Goal: Information Seeking & Learning: Learn about a topic

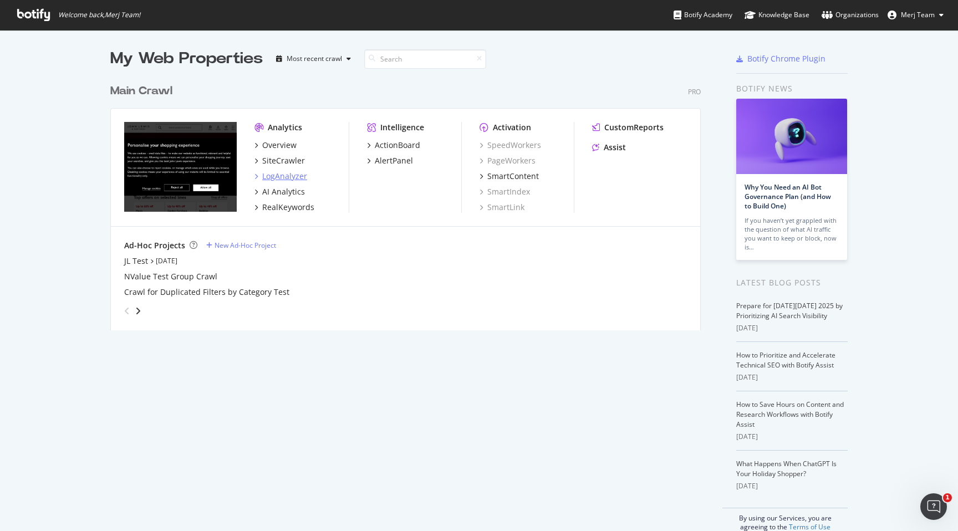
click at [293, 179] on div "LogAnalyzer" at bounding box center [284, 176] width 45 height 11
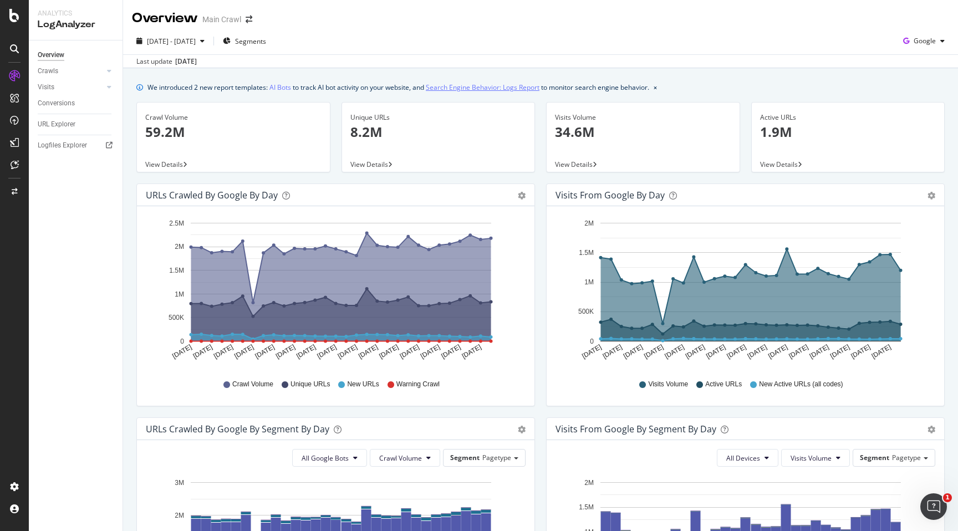
click at [495, 88] on link "Search Engine Behavior: Logs Report" at bounding box center [483, 88] width 114 height 12
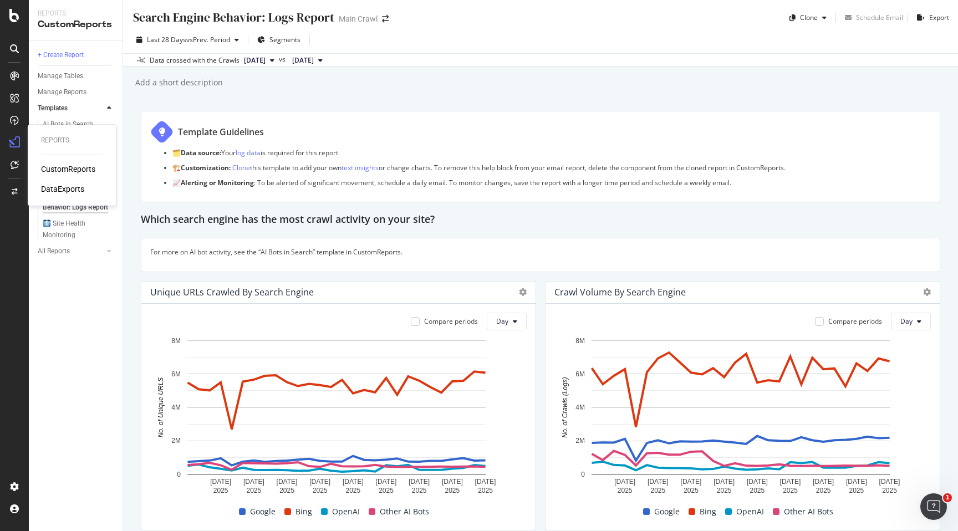
click at [49, 170] on div "CustomReports" at bounding box center [68, 169] width 54 height 11
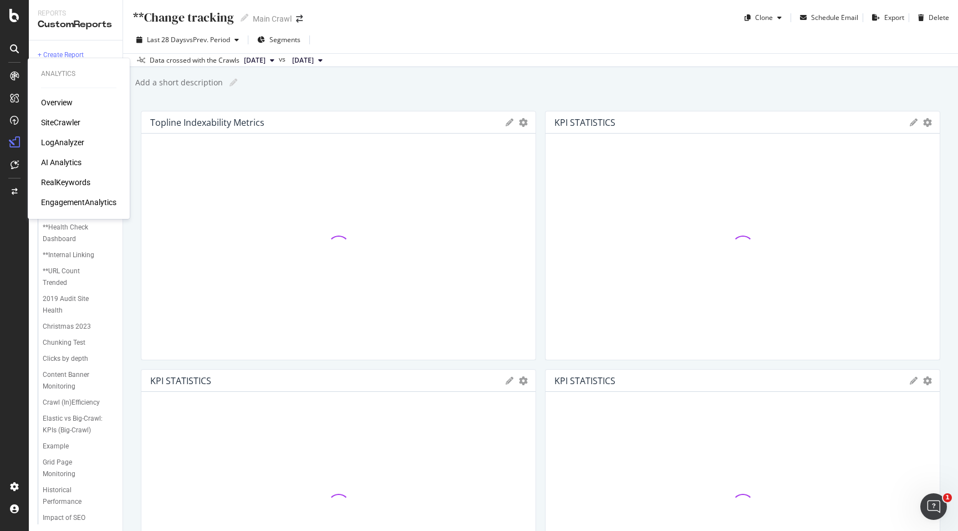
click at [54, 142] on div "LogAnalyzer" at bounding box center [62, 142] width 43 height 11
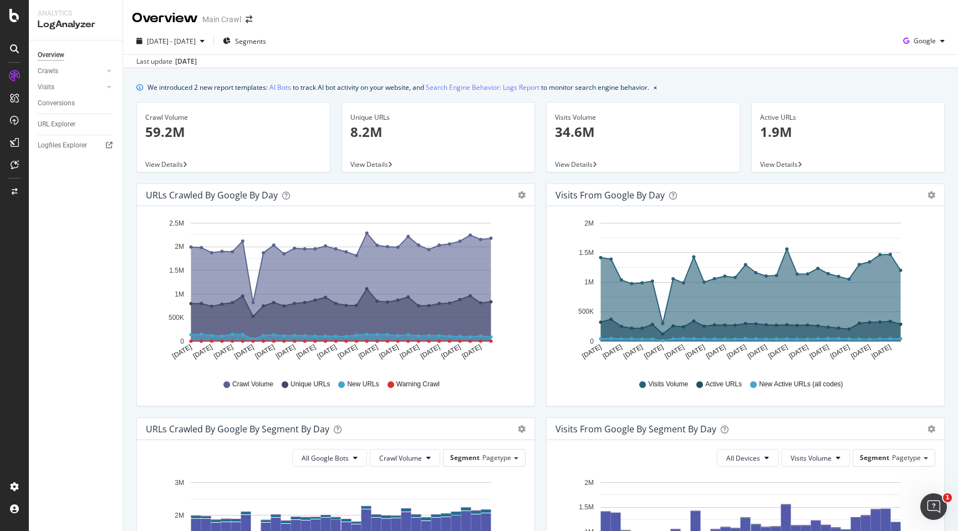
click at [359, 126] on p "8.2M" at bounding box center [439, 132] width 176 height 19
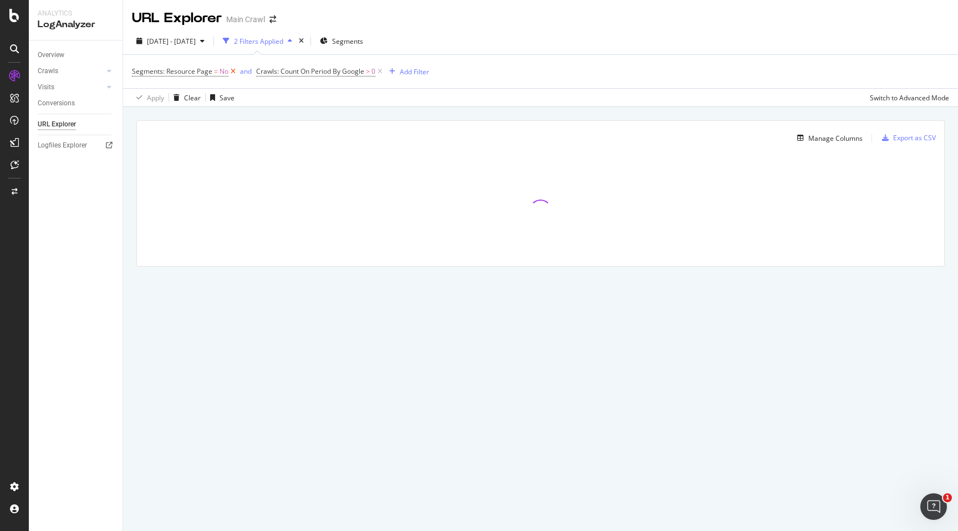
click at [232, 72] on icon at bounding box center [233, 71] width 9 height 11
click at [280, 73] on div "Add Filter" at bounding box center [290, 71] width 29 height 9
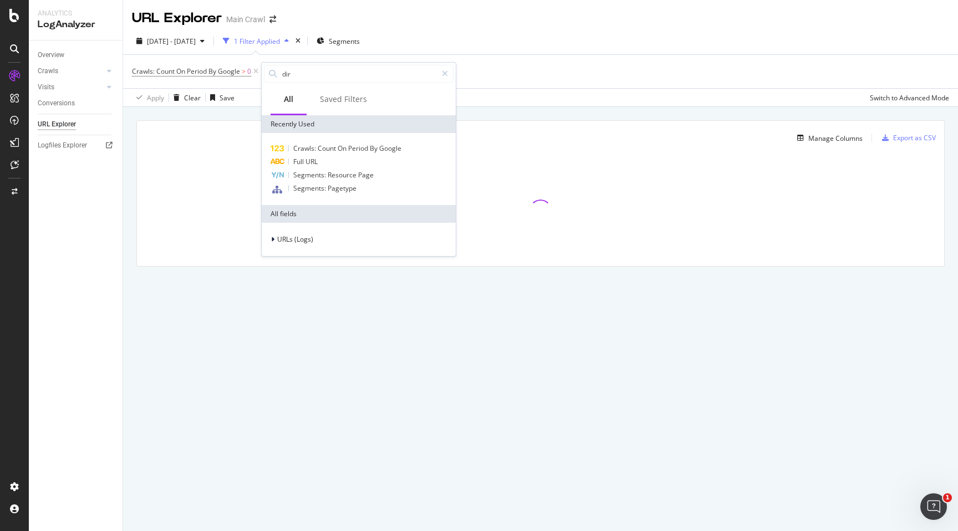
type input "dire"
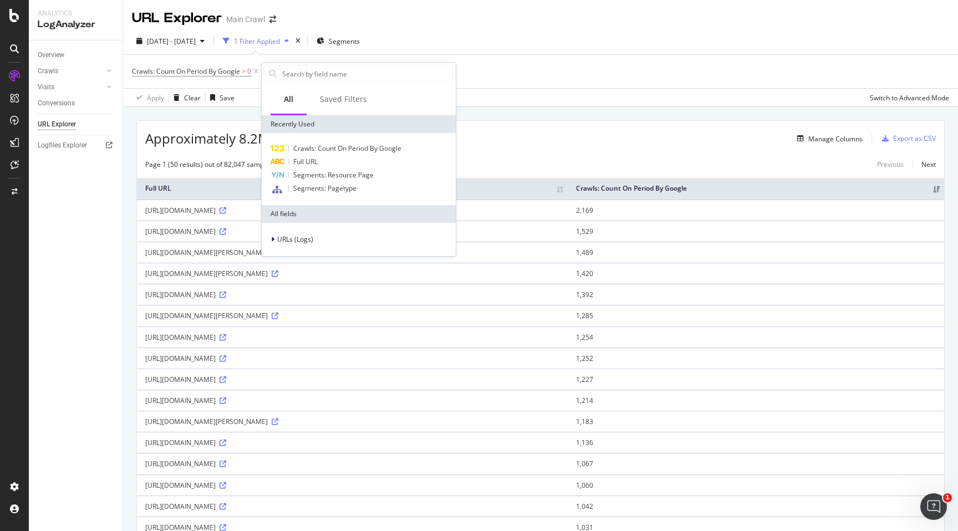
click at [101, 288] on div "Overview Crawls Daily Distribution Segments Distribution HTTP Codes Resources V…" at bounding box center [76, 285] width 94 height 491
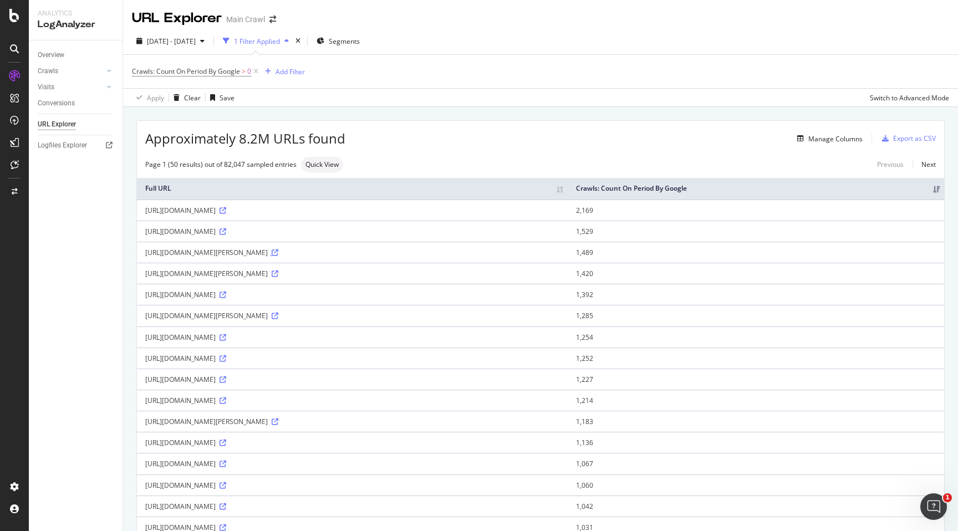
click at [278, 253] on icon at bounding box center [275, 253] width 7 height 7
click at [907, 139] on div "Export as CSV" at bounding box center [915, 138] width 43 height 9
click at [235, 35] on div "2025 Sep. 6th - Oct. 5th 1 Filter Applied Segments" at bounding box center [248, 41] width 232 height 18
click at [205, 38] on icon "button" at bounding box center [202, 41] width 4 height 7
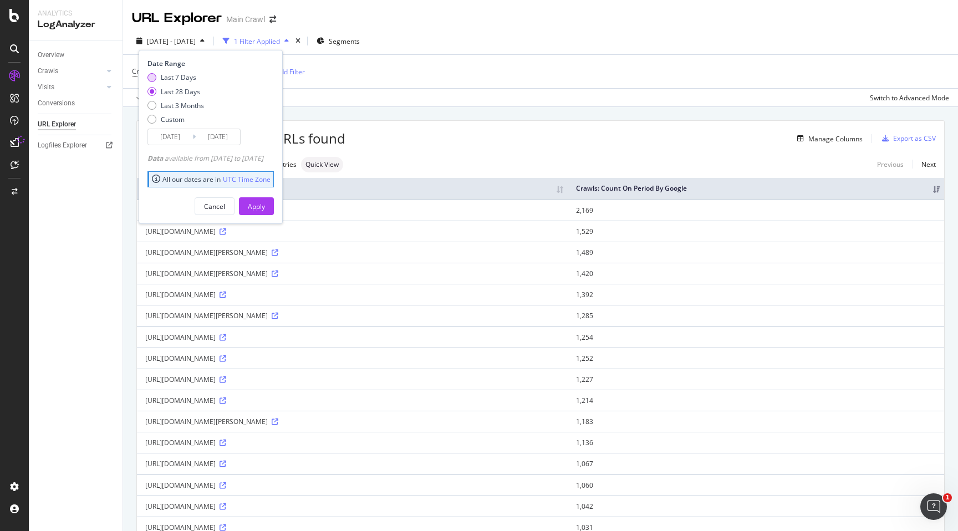
click at [164, 77] on div "Last 7 Days" at bounding box center [178, 77] width 35 height 9
type input "2025/09/29"
click at [274, 206] on button "Apply" at bounding box center [256, 206] width 35 height 18
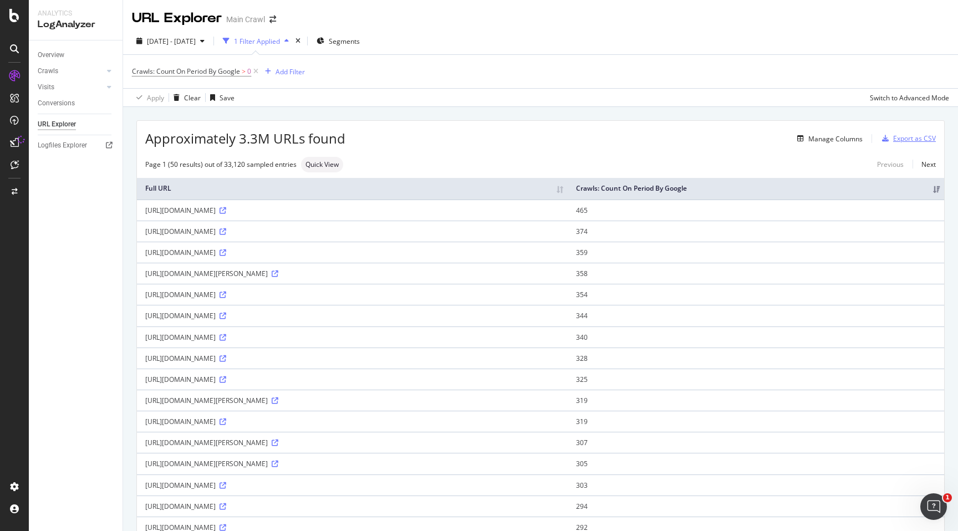
click at [894, 139] on div "Export as CSV" at bounding box center [915, 138] width 43 height 9
click at [879, 69] on div "Crawls: Count On Period By Google > 0 Add Filter" at bounding box center [541, 71] width 818 height 33
click at [902, 135] on div "Export as CSV" at bounding box center [915, 138] width 43 height 9
click at [894, 138] on div "Export as CSV" at bounding box center [915, 138] width 43 height 9
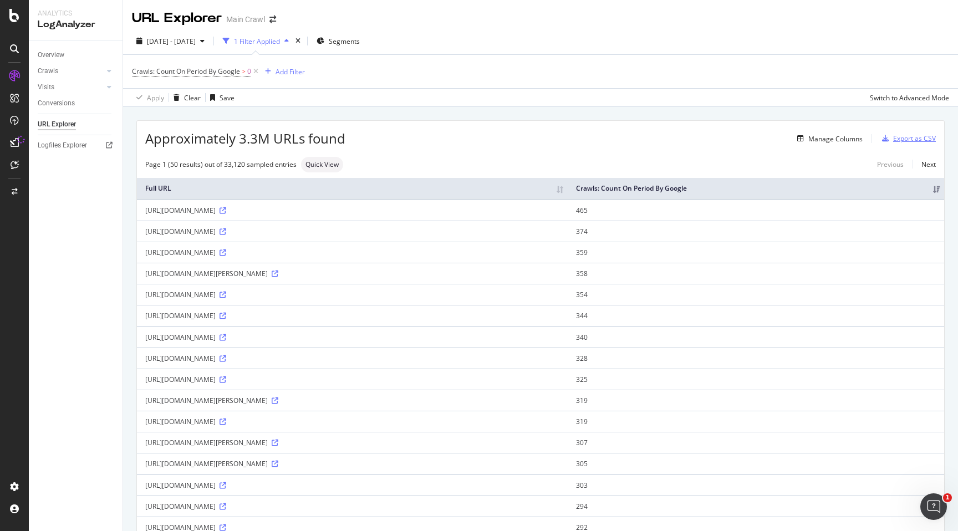
click at [894, 138] on div "Export as CSV" at bounding box center [915, 138] width 43 height 9
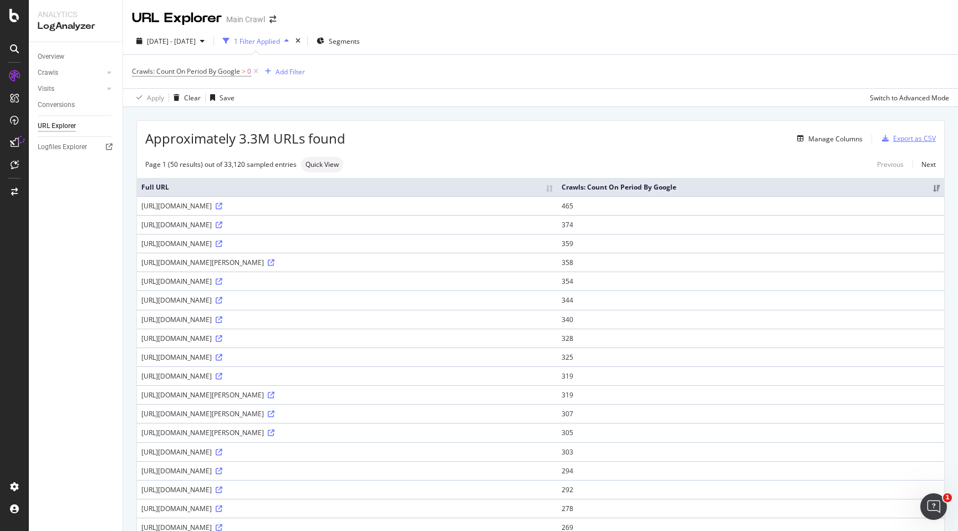
click at [902, 138] on div "Export as CSV" at bounding box center [915, 138] width 43 height 9
click at [360, 39] on span "Segments" at bounding box center [344, 41] width 31 height 9
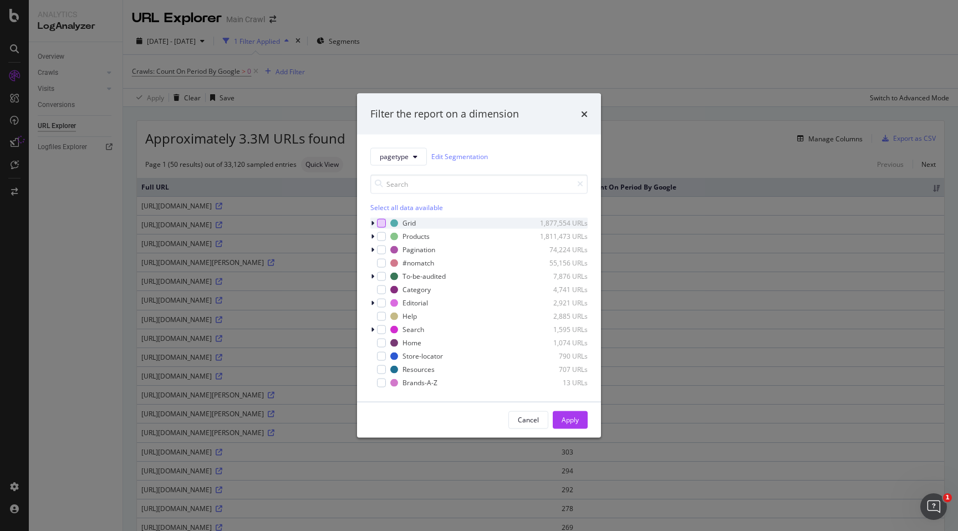
click at [383, 225] on div "modal" at bounding box center [381, 223] width 9 height 9
click at [384, 234] on div "modal" at bounding box center [381, 236] width 9 height 9
click at [570, 423] on div "Apply" at bounding box center [570, 419] width 17 height 9
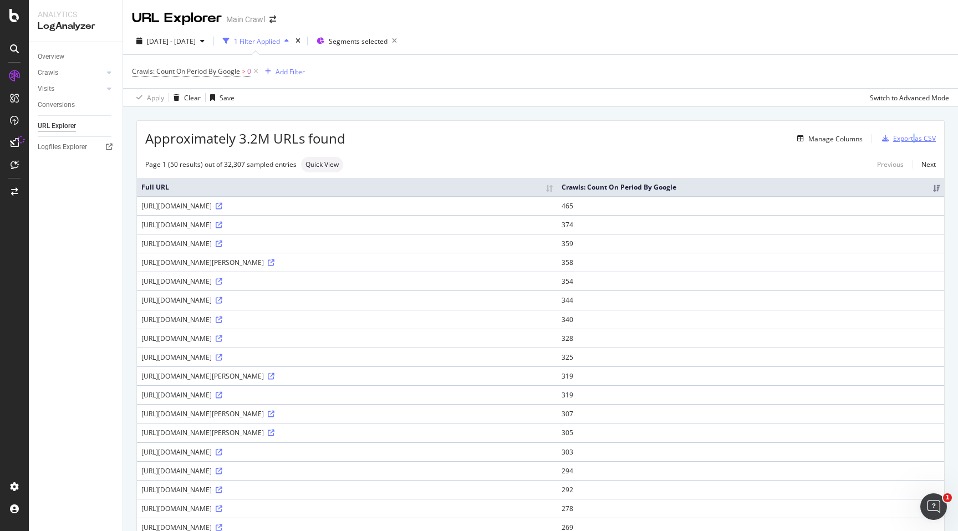
click at [904, 138] on div "Export as CSV" at bounding box center [915, 138] width 43 height 9
click at [896, 135] on div "Export as CSV" at bounding box center [915, 138] width 43 height 9
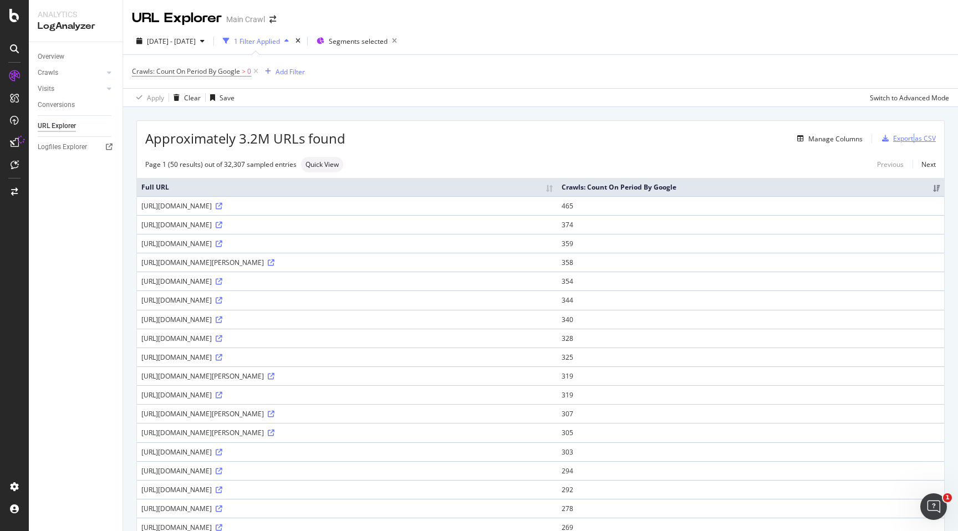
click at [896, 135] on div "Export as CSV" at bounding box center [915, 138] width 43 height 9
click at [882, 139] on icon "button" at bounding box center [885, 138] width 7 height 7
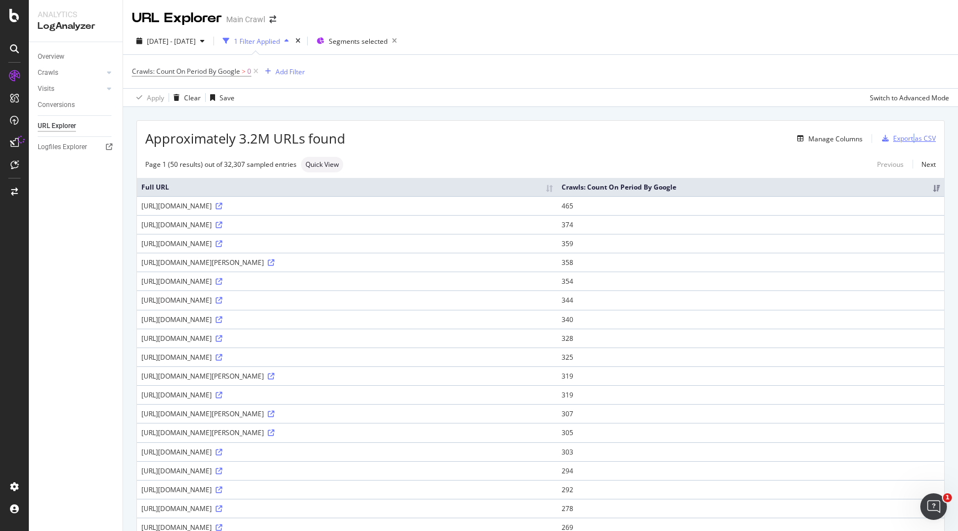
click at [882, 139] on icon "button" at bounding box center [885, 138] width 7 height 7
click at [882, 140] on icon "button" at bounding box center [885, 138] width 7 height 7
click at [881, 99] on div "Switch to Advanced Mode" at bounding box center [909, 97] width 79 height 9
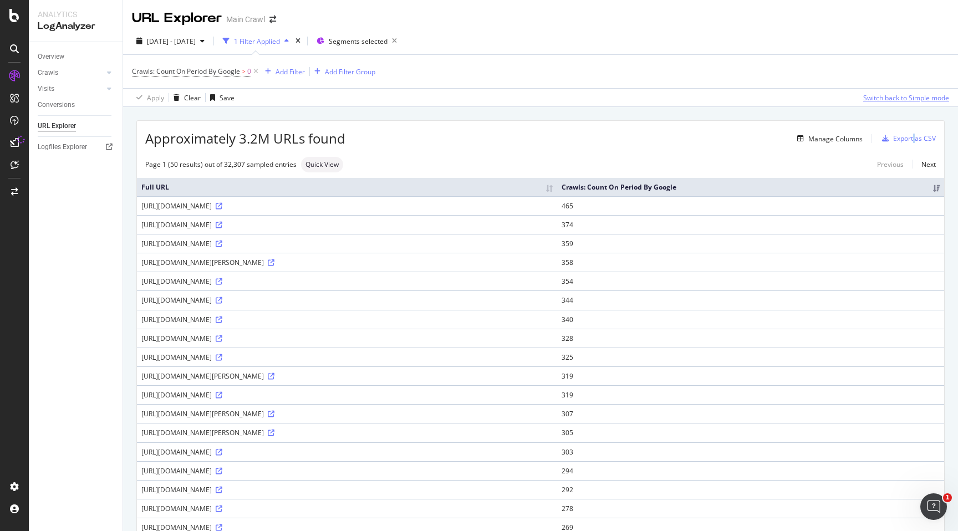
click at [881, 99] on div "Switch back to Simple mode" at bounding box center [907, 97] width 86 height 9
click at [882, 140] on div "button" at bounding box center [886, 138] width 16 height 7
click at [135, 93] on div "Apply" at bounding box center [148, 97] width 32 height 17
click at [914, 137] on div "Export as CSV" at bounding box center [915, 138] width 43 height 9
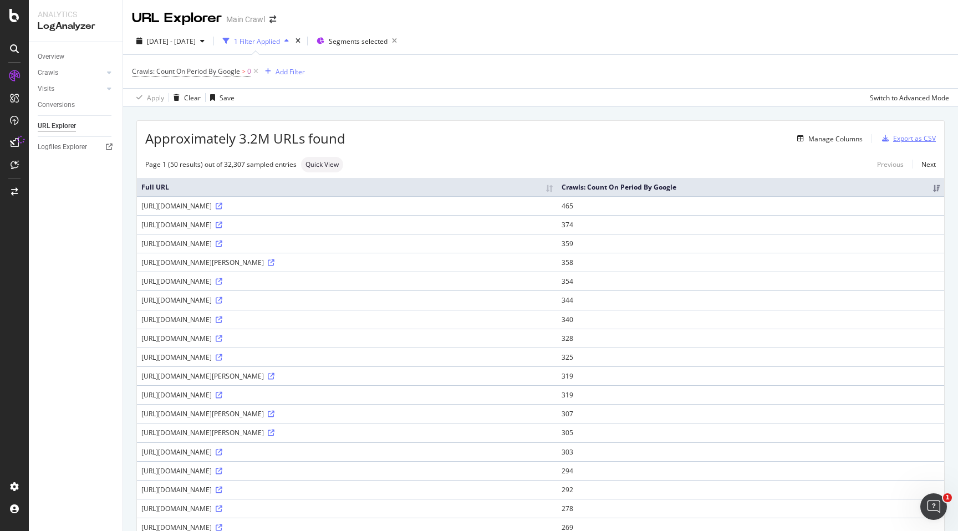
click at [905, 139] on div "Export as CSV" at bounding box center [915, 138] width 43 height 9
click at [924, 140] on div "Export as CSV" at bounding box center [915, 138] width 43 height 9
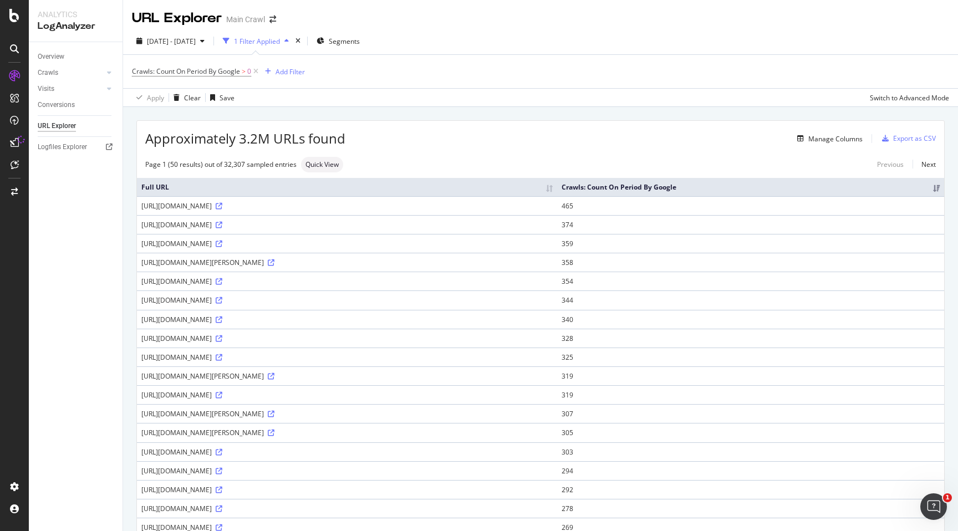
click at [339, 167] on div "Quick View" at bounding box center [322, 165] width 42 height 16
click at [265, 113] on input "checkbox" at bounding box center [259, 107] width 22 height 13
checkbox input "true"
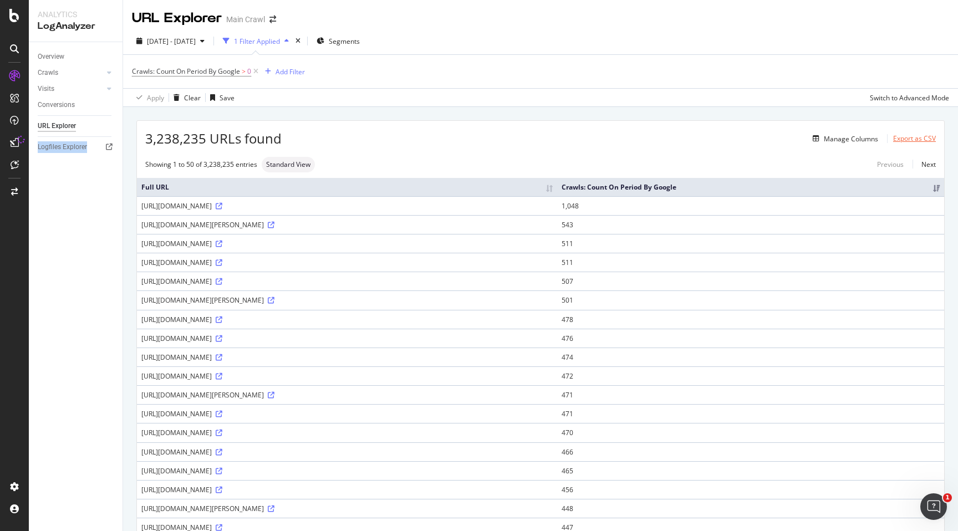
click at [900, 139] on div "Export as CSV" at bounding box center [915, 138] width 43 height 9
click at [913, 137] on div "Export as CSV" at bounding box center [915, 138] width 43 height 9
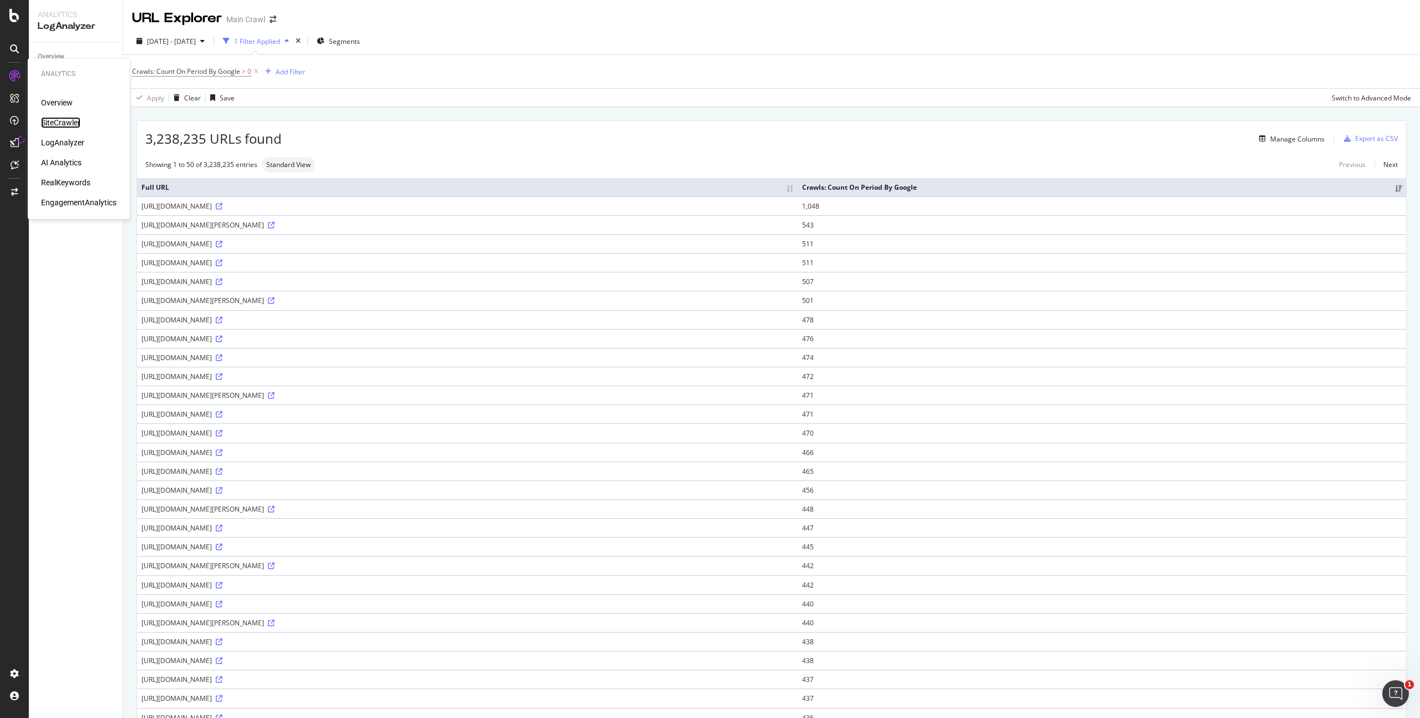
click at [70, 123] on div "SiteCrawler" at bounding box center [60, 122] width 39 height 11
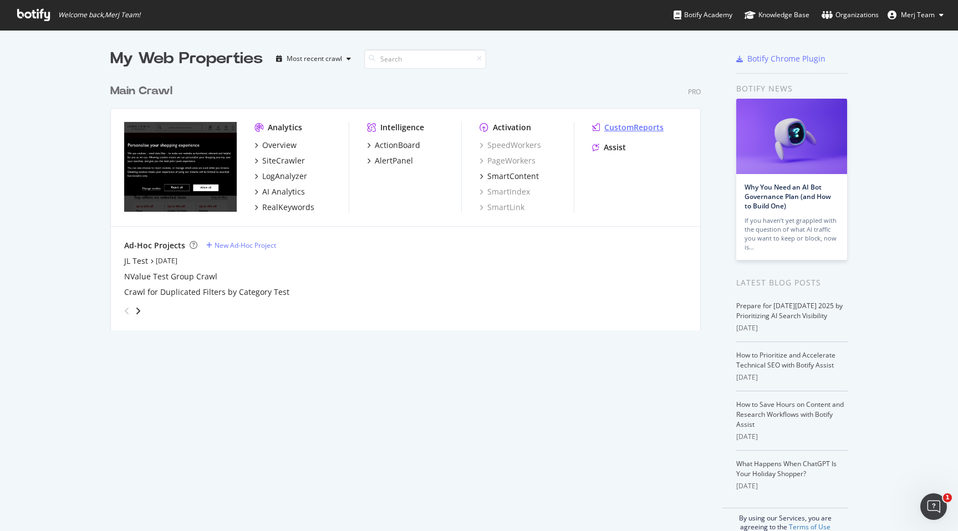
click at [642, 128] on div "CustomReports" at bounding box center [634, 127] width 59 height 11
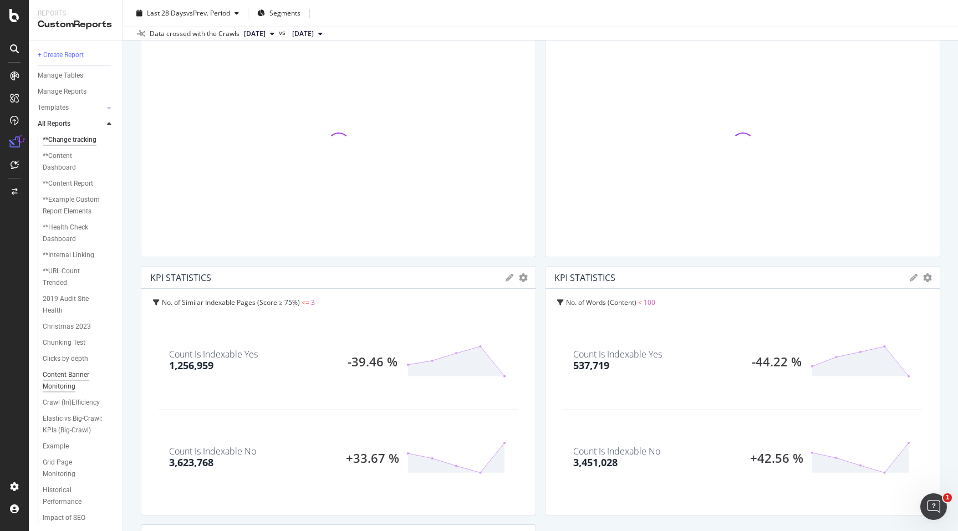
scroll to position [279, 0]
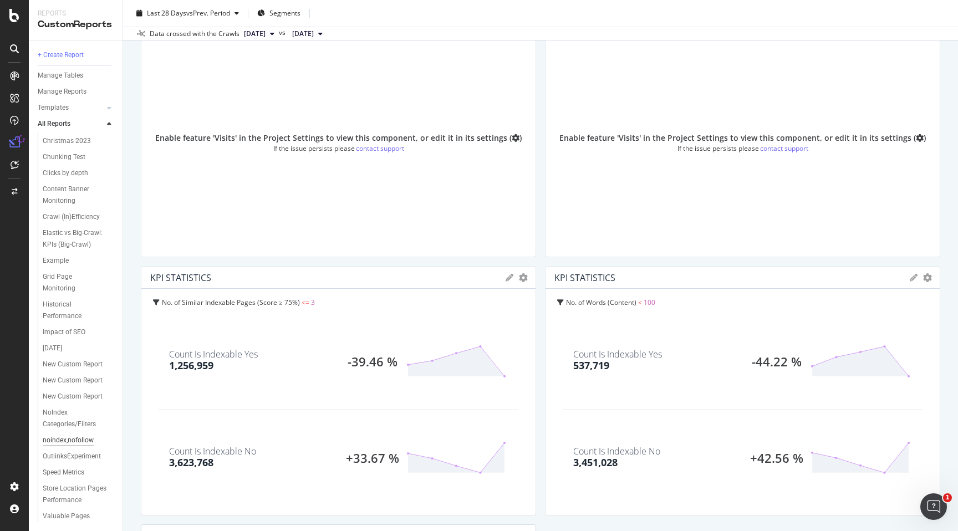
click at [78, 435] on div "noindex,nofollow" at bounding box center [68, 441] width 51 height 12
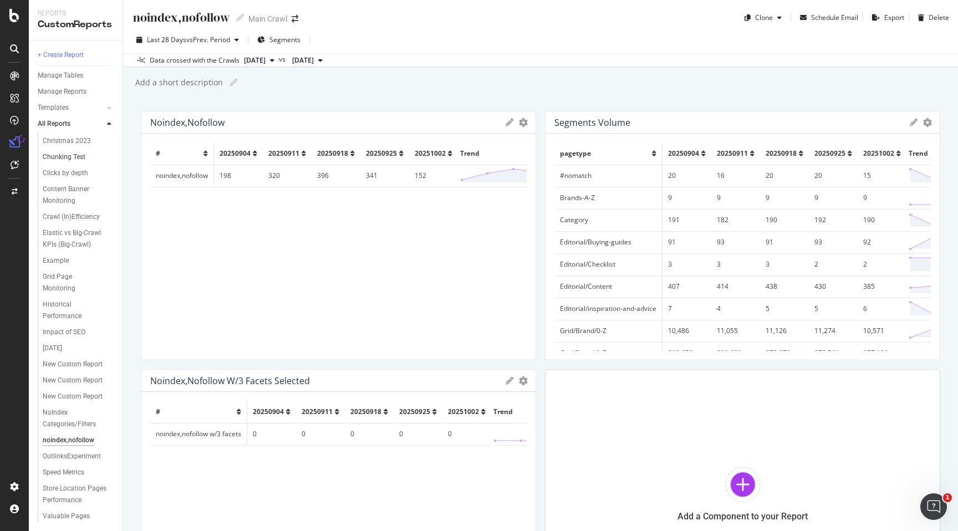
scroll to position [279, 0]
click at [81, 412] on div "NoIndex Categories/Filters" at bounding box center [74, 418] width 63 height 23
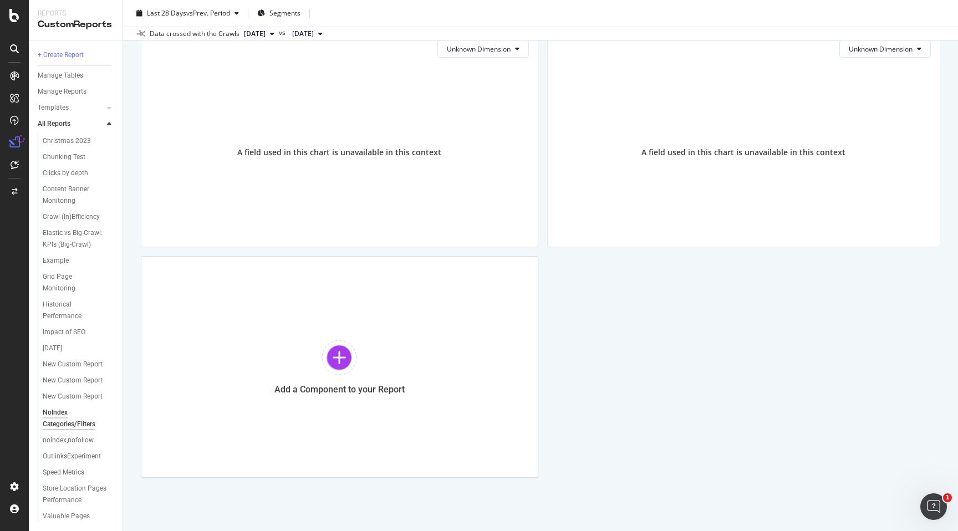
scroll to position [629, 0]
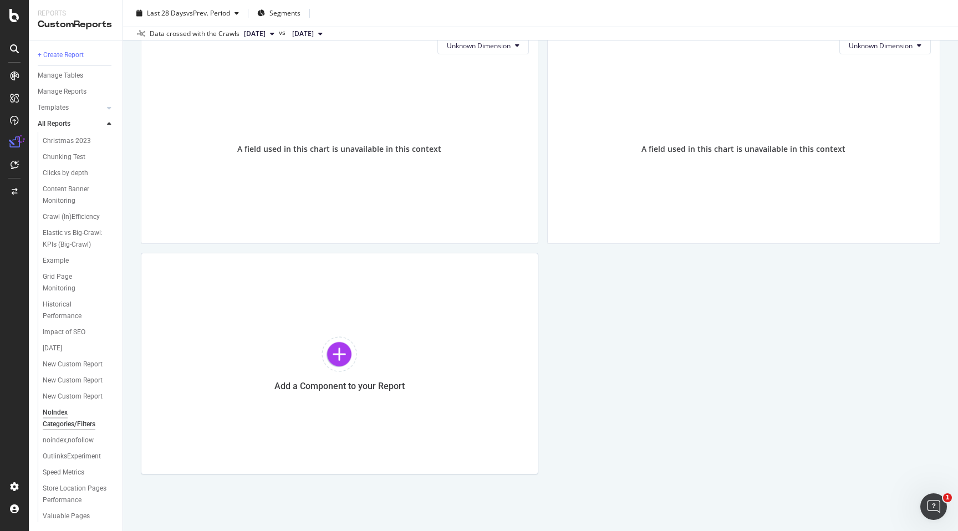
scroll to position [1007, 0]
click at [79, 435] on div "noindex,nofollow" at bounding box center [68, 441] width 51 height 12
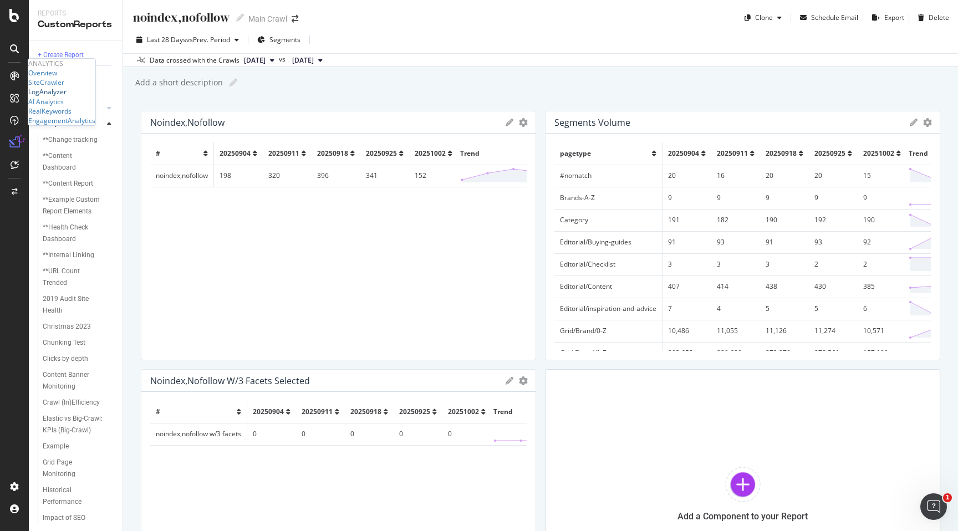
click at [67, 97] on div "LogAnalyzer" at bounding box center [47, 91] width 38 height 9
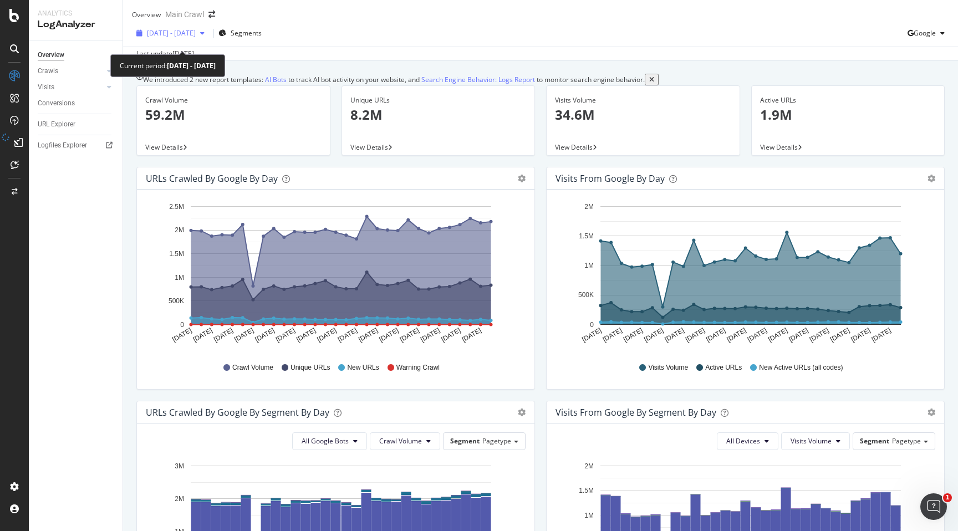
click at [209, 37] on div "button" at bounding box center [202, 33] width 13 height 7
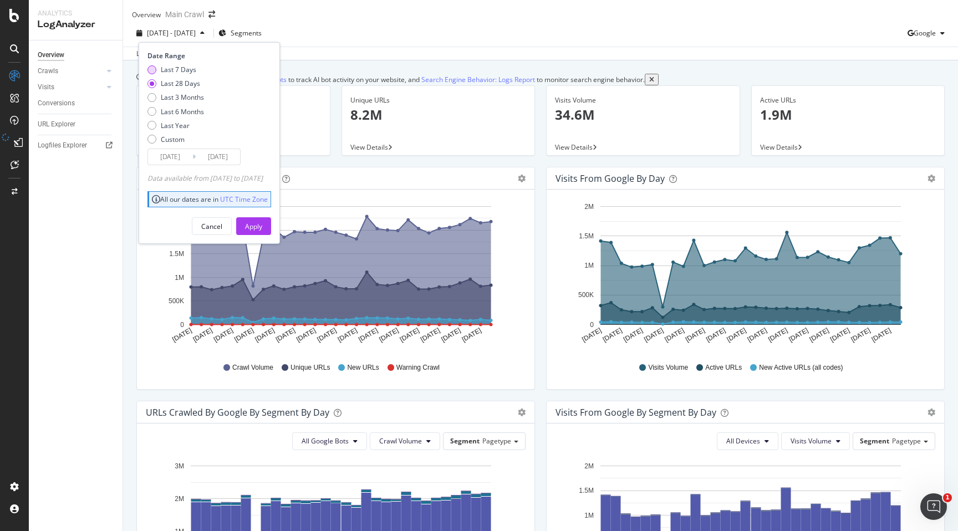
click at [179, 74] on div "Last 7 Days" at bounding box center [178, 69] width 35 height 9
type input "[DATE]"
click at [262, 230] on div "Apply" at bounding box center [253, 226] width 17 height 9
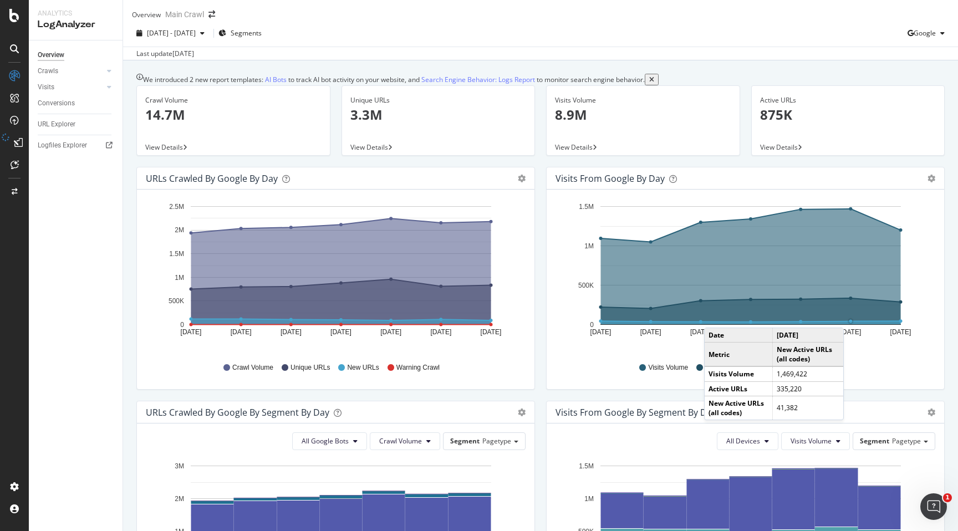
click at [847, 325] on icon "A chart." at bounding box center [751, 311] width 300 height 27
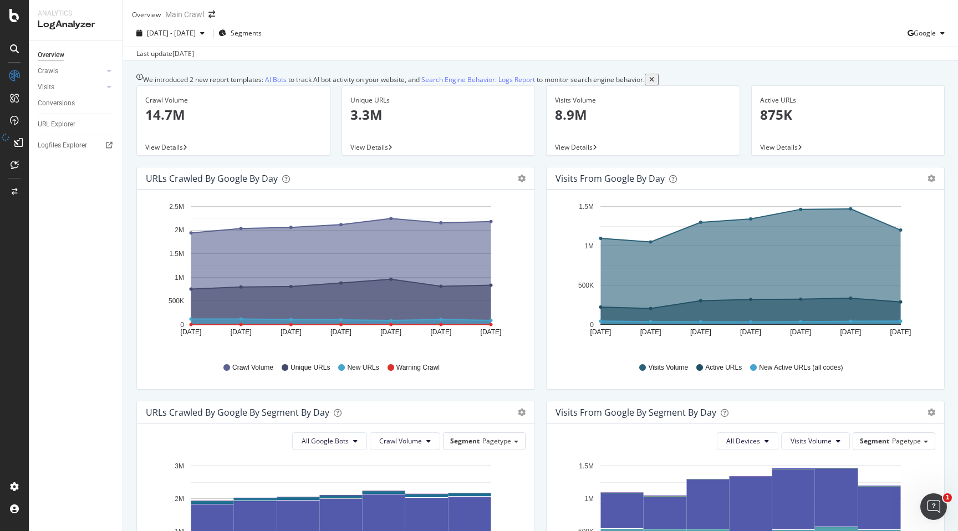
click at [379, 124] on p "3.3M" at bounding box center [439, 114] width 176 height 19
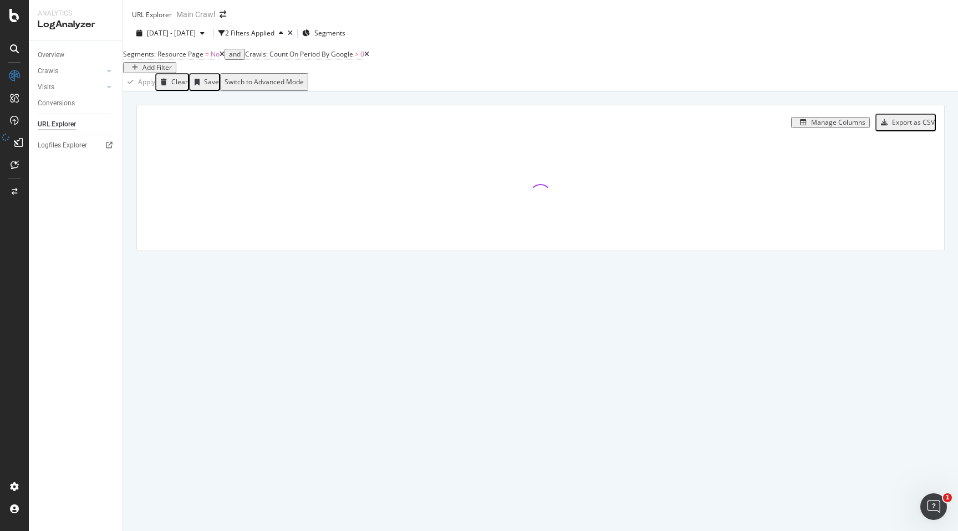
click at [900, 126] on div "Export as CSV" at bounding box center [913, 123] width 43 height 8
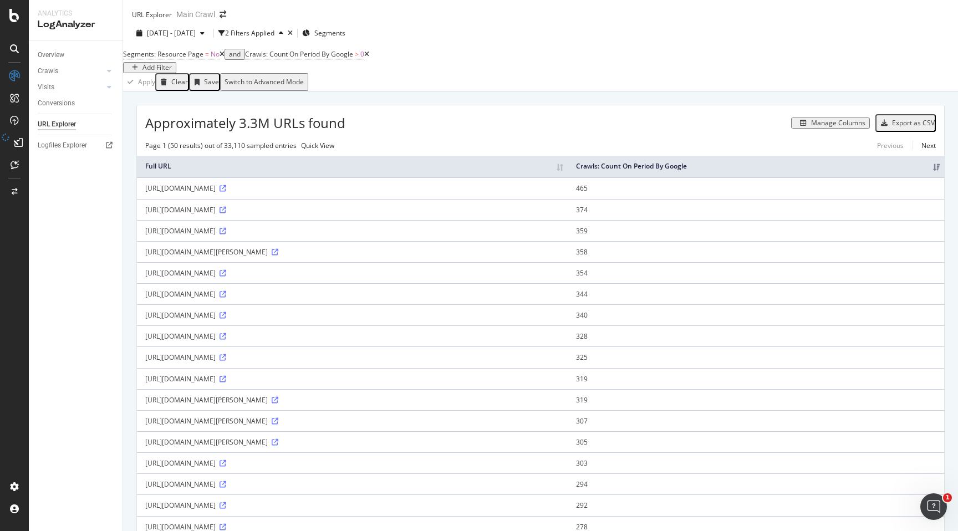
click at [884, 126] on div "button" at bounding box center [885, 123] width 16 height 7
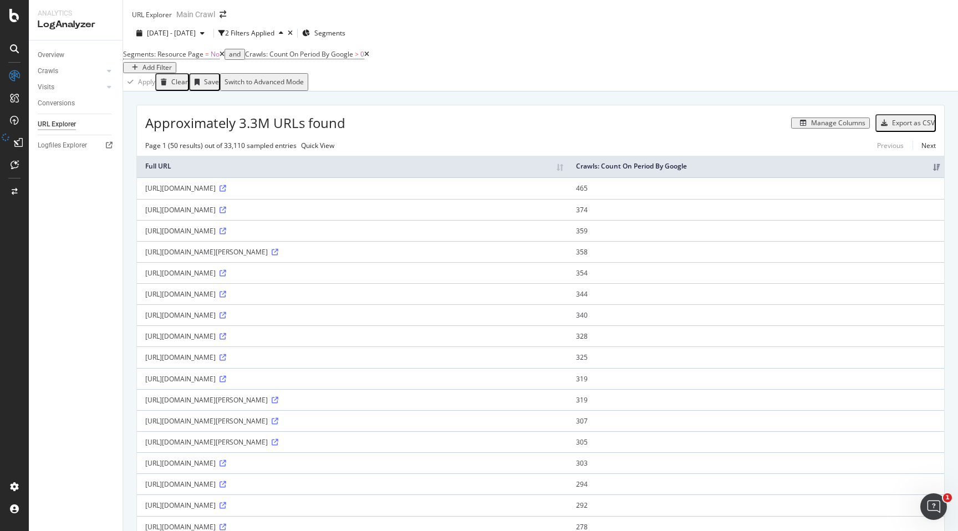
click at [884, 126] on div "button" at bounding box center [885, 123] width 16 height 7
click at [304, 86] on div "Switch to Advanced Mode" at bounding box center [264, 82] width 79 height 8
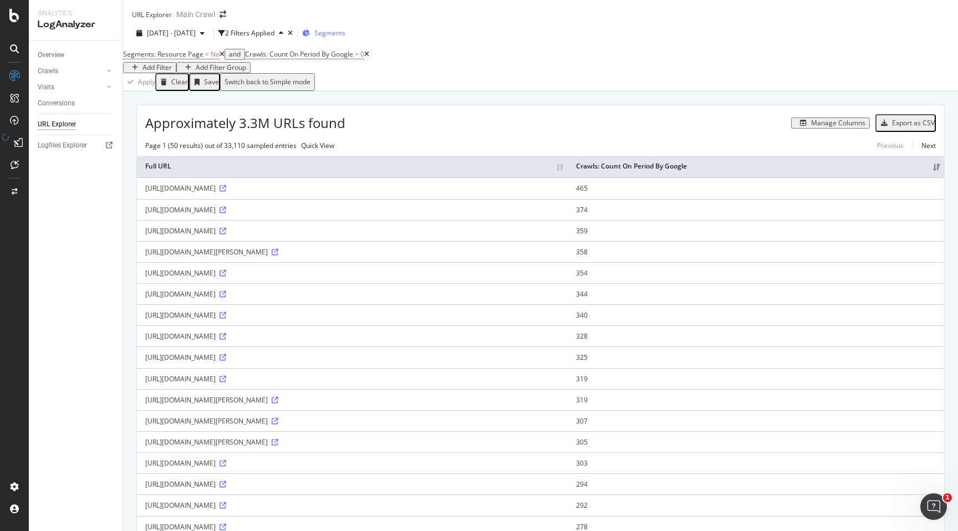
click at [346, 38] on span "Segments" at bounding box center [329, 32] width 31 height 9
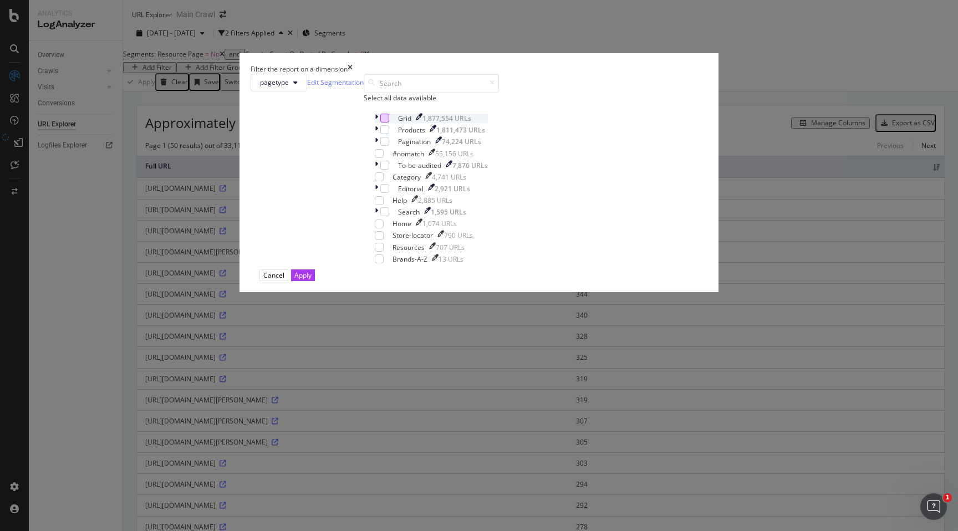
click at [380, 123] on div "modal" at bounding box center [384, 118] width 9 height 9
click at [383, 134] on div "modal" at bounding box center [384, 129] width 9 height 9
click at [384, 146] on div "modal" at bounding box center [384, 141] width 9 height 9
click at [383, 134] on div "modal" at bounding box center [384, 129] width 9 height 9
click at [383, 229] on div "Grid 1,877,554 URLs Products 1,811,473 URLs Pagination 74,224 URLs #nomatch 55,…" at bounding box center [431, 189] width 113 height 150
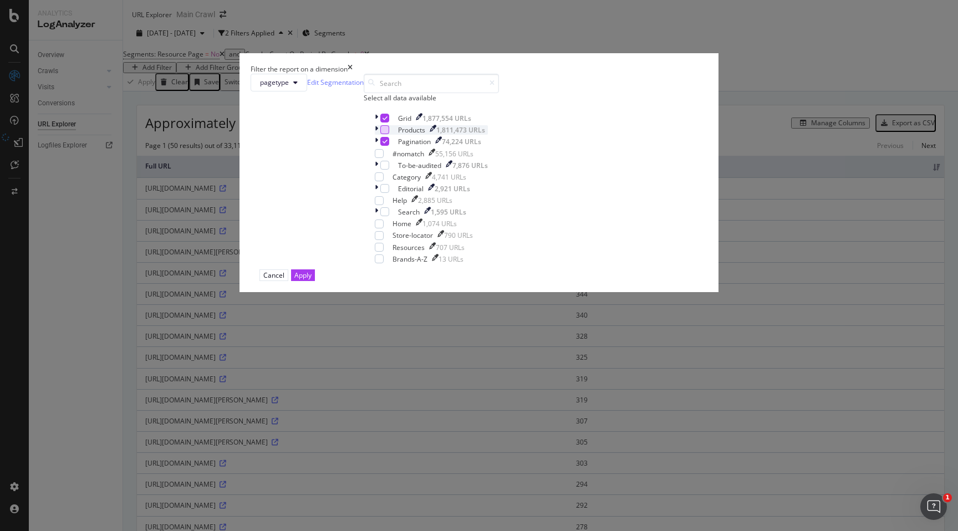
click at [382, 134] on div "modal" at bounding box center [384, 129] width 9 height 9
click at [386, 146] on div "Pagination 74,224 URLs" at bounding box center [431, 141] width 113 height 9
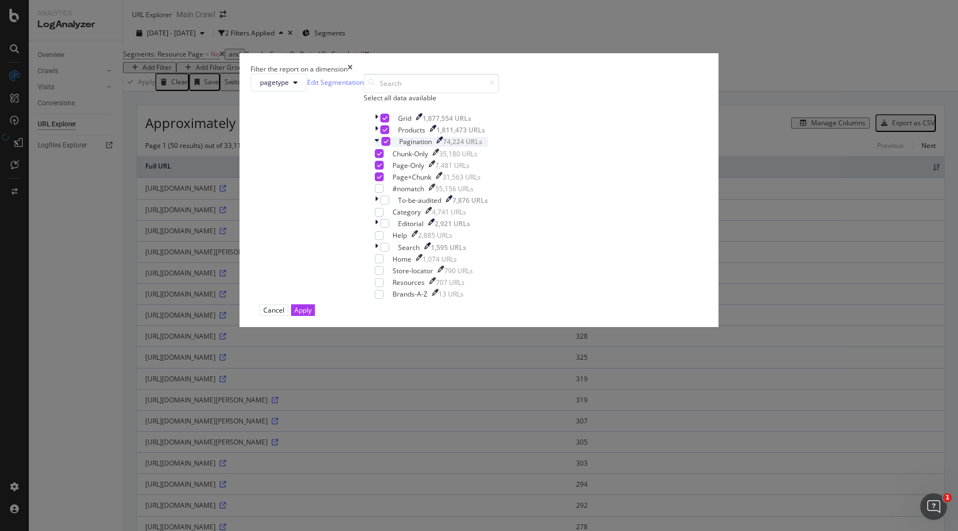
click at [383, 146] on div "Pagination 74,224 URLs" at bounding box center [431, 141] width 113 height 9
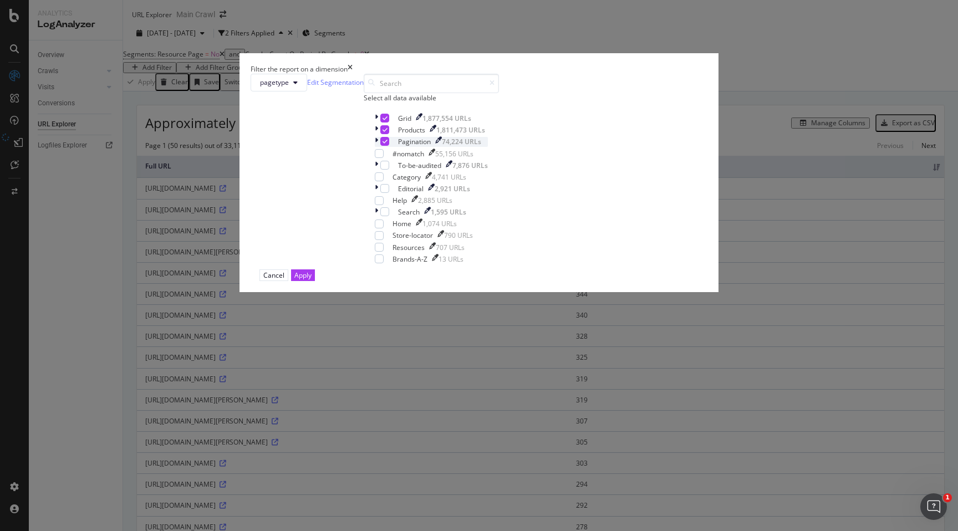
click at [385, 146] on div "modal" at bounding box center [384, 141] width 9 height 9
click at [315, 281] on button "Apply" at bounding box center [303, 276] width 24 height 12
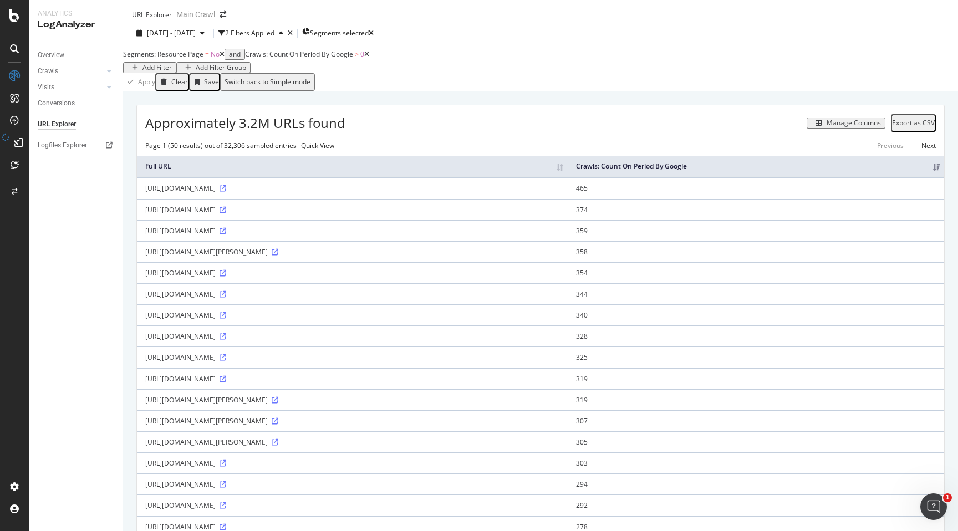
click at [916, 127] on div "Export as CSV" at bounding box center [913, 123] width 43 height 8
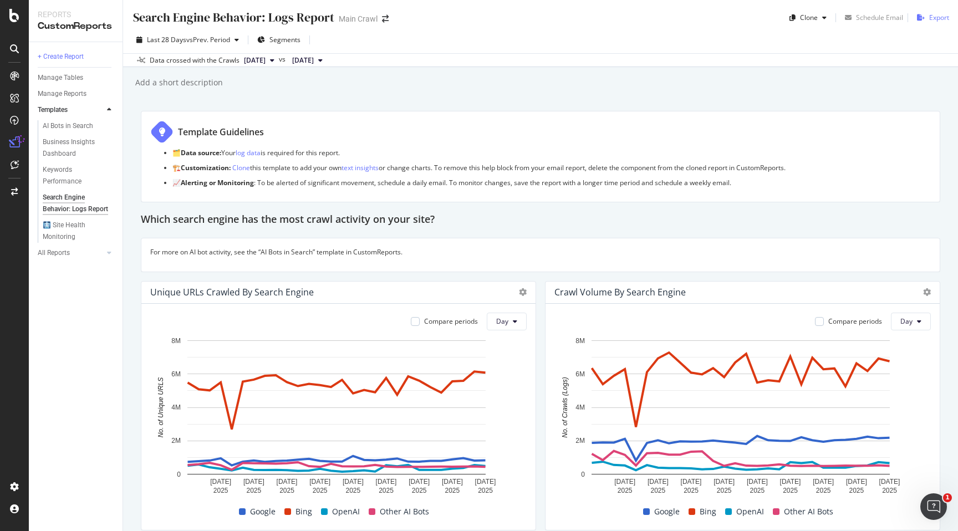
click at [930, 17] on div "Export" at bounding box center [940, 17] width 20 height 9
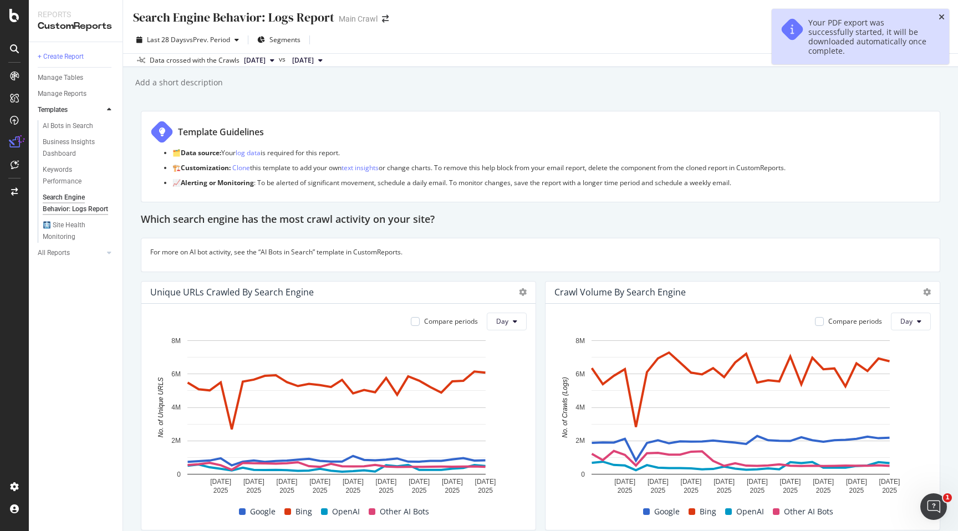
click at [942, 17] on icon "close toast" at bounding box center [942, 17] width 6 height 8
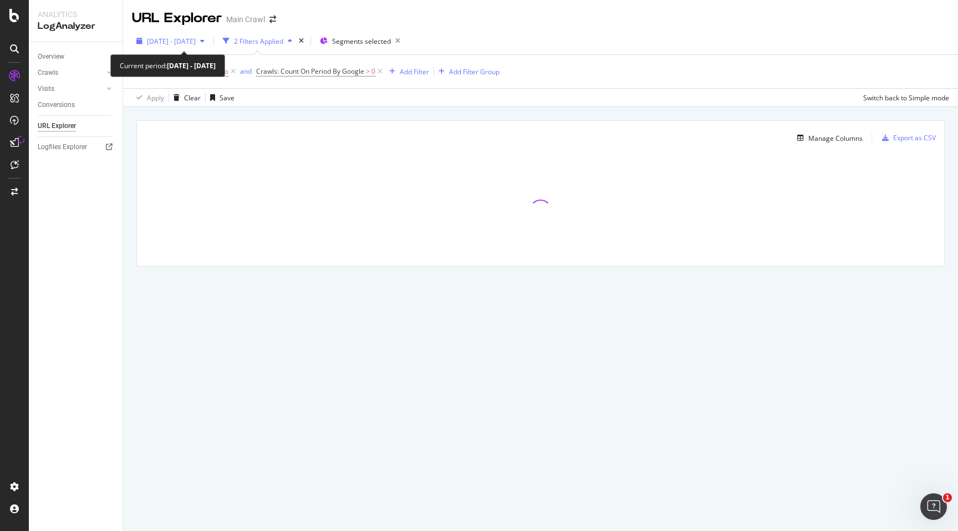
click at [196, 39] on span "[DATE] - [DATE]" at bounding box center [171, 41] width 49 height 9
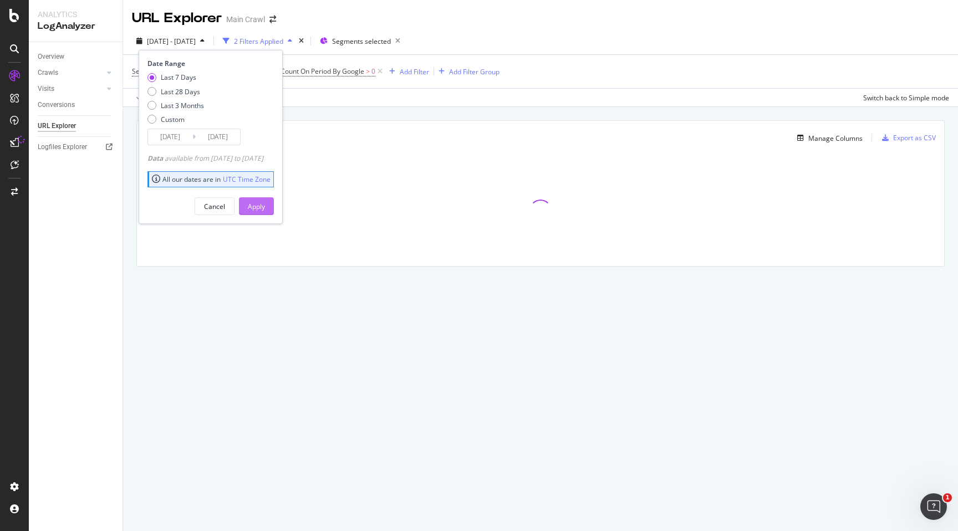
click at [274, 206] on button "Apply" at bounding box center [256, 206] width 35 height 18
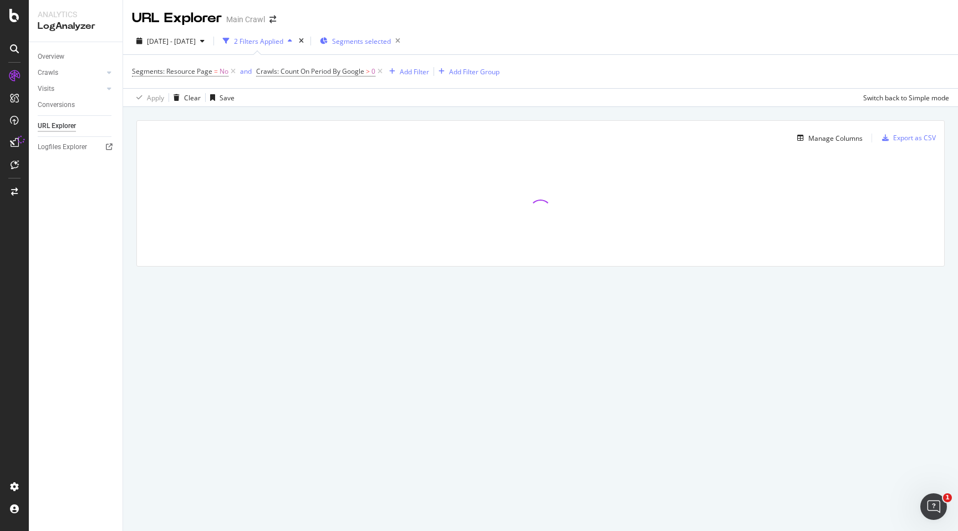
click at [366, 38] on span "Segments selected" at bounding box center [361, 41] width 59 height 9
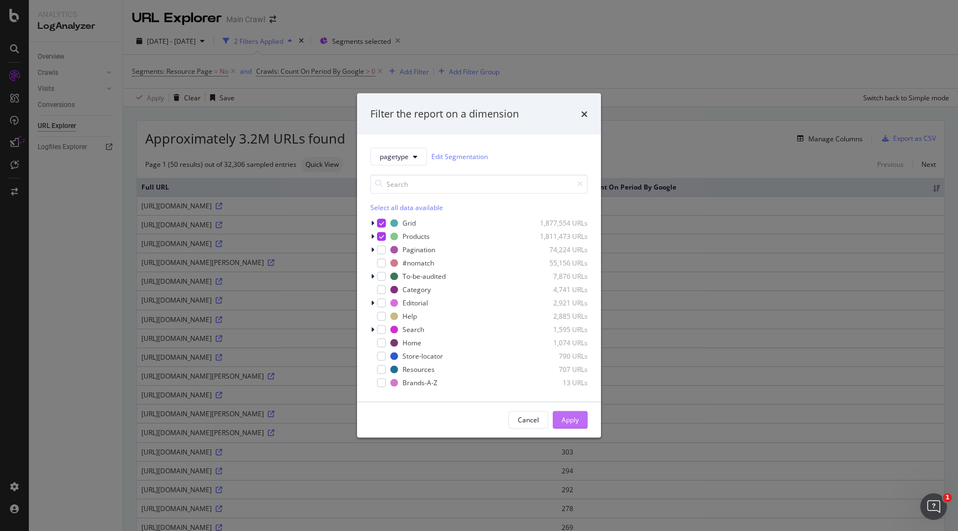
click at [585, 419] on button "Apply" at bounding box center [570, 420] width 35 height 18
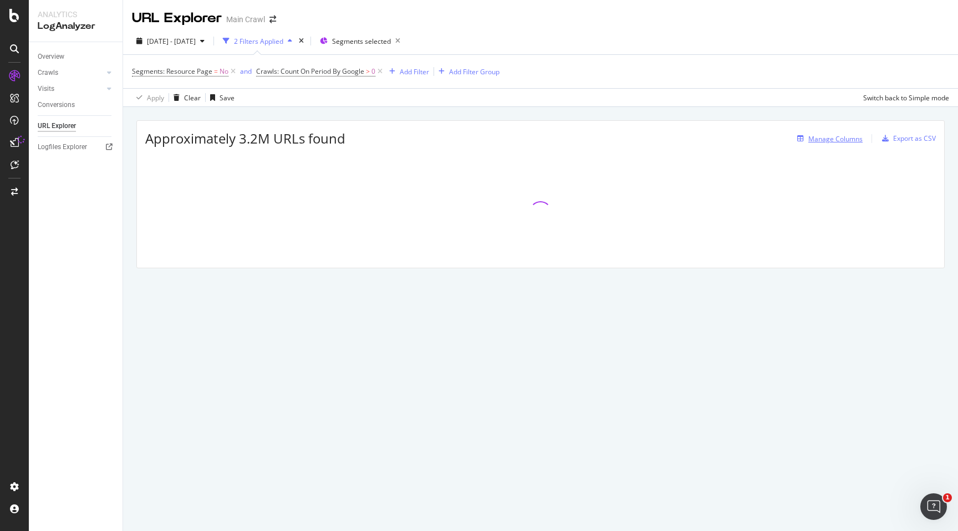
click at [835, 141] on div "Manage Columns" at bounding box center [836, 138] width 54 height 9
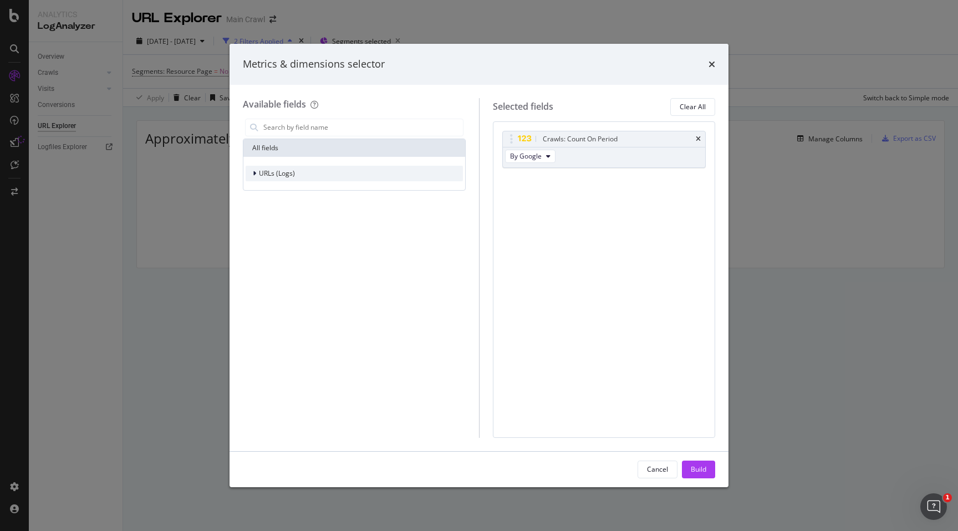
click at [252, 176] on div "modal" at bounding box center [255, 173] width 7 height 11
click at [252, 176] on icon "modal" at bounding box center [254, 173] width 4 height 7
click at [713, 70] on div "times" at bounding box center [712, 64] width 7 height 14
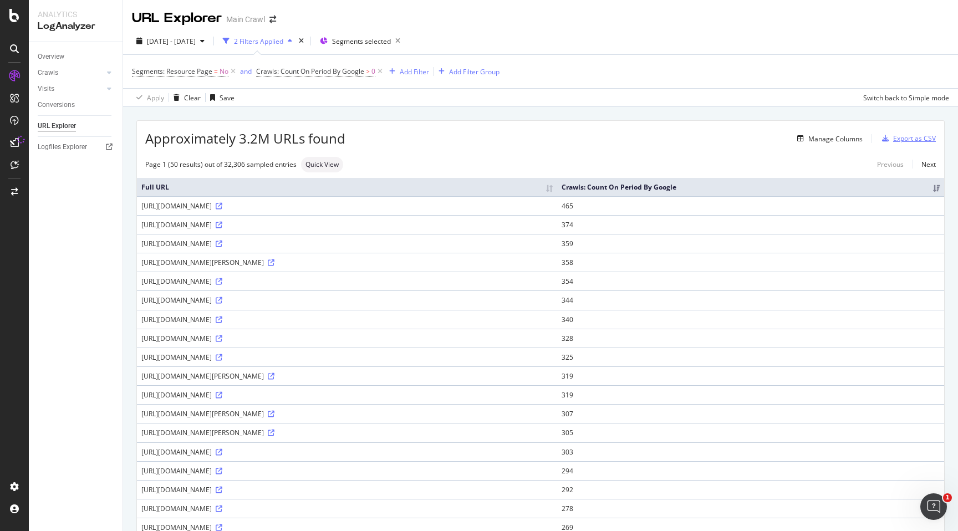
click at [905, 139] on div "Export as CSV" at bounding box center [915, 138] width 43 height 9
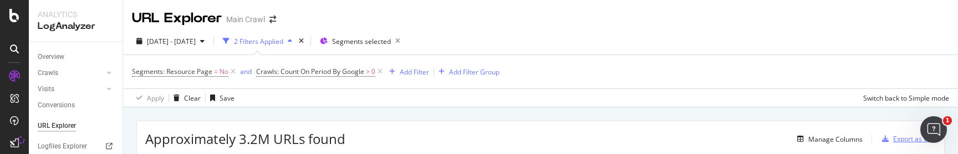
click at [894, 138] on div "Export as CSV" at bounding box center [915, 138] width 43 height 9
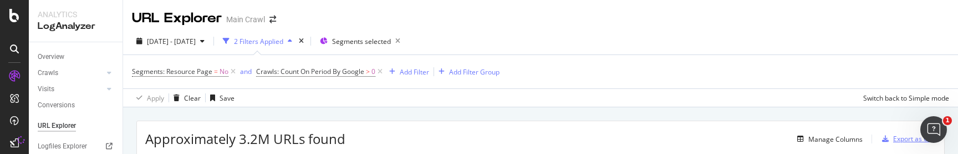
click at [894, 138] on div "Export as CSV" at bounding box center [915, 138] width 43 height 9
click at [894, 139] on div "Export as CSV" at bounding box center [915, 138] width 43 height 9
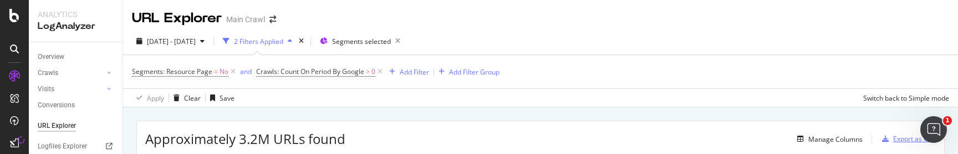
click at [894, 139] on div "Export as CSV" at bounding box center [915, 138] width 43 height 9
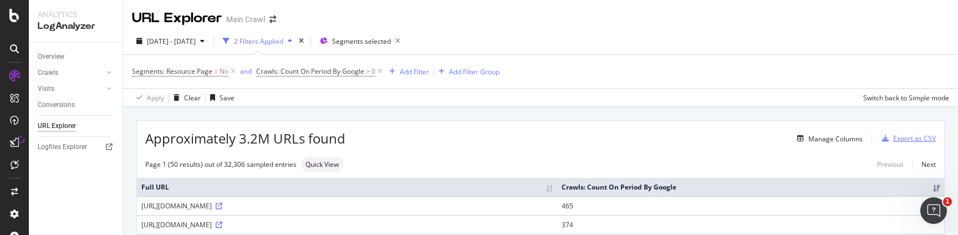
click at [915, 136] on div "Export as CSV" at bounding box center [915, 138] width 43 height 9
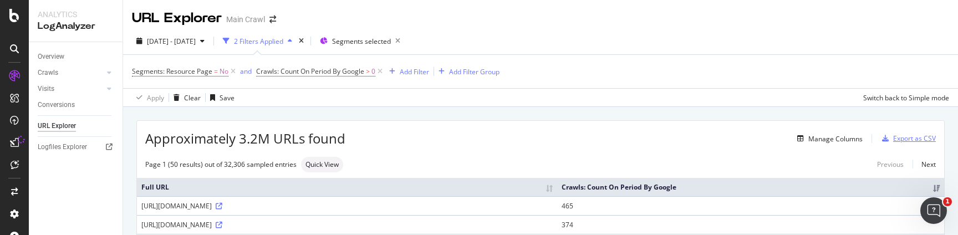
click at [894, 136] on div "Export as CSV" at bounding box center [915, 138] width 43 height 9
